Goal: Navigation & Orientation: Find specific page/section

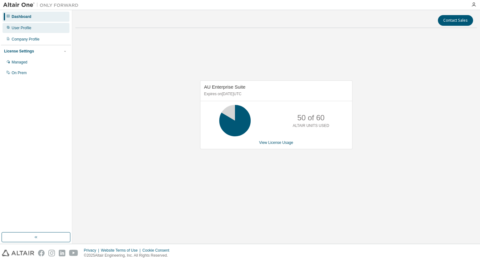
click at [25, 32] on div "User Profile" at bounding box center [36, 28] width 67 height 10
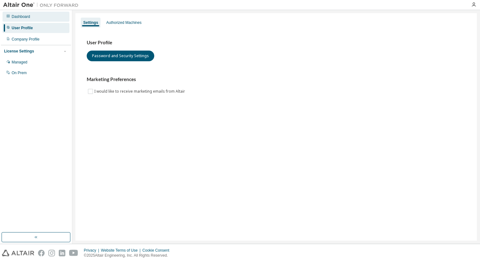
click at [26, 14] on div "Dashboard" at bounding box center [21, 16] width 19 height 5
